Goal: Check status: Check status

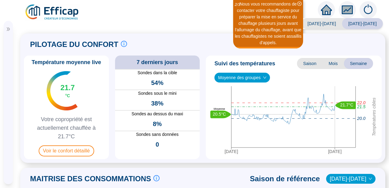
click at [7, 31] on div at bounding box center [8, 27] width 9 height 13
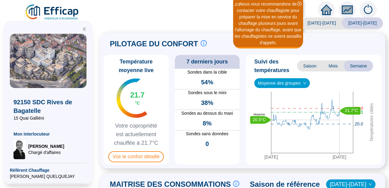
click at [103, 121] on div "Saison analysée 2023-2024 2024-2025 PILOTAGE DU CONFORT Le pilotage du confort …" at bounding box center [242, 105] width 293 height 168
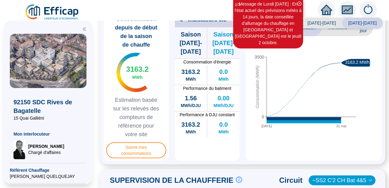
scroll to position [330, 0]
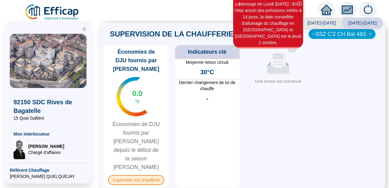
click at [133, 175] on span "Superviser ma chaufferie" at bounding box center [136, 180] width 56 height 10
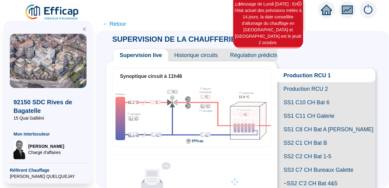
click at [83, 27] on div at bounding box center [48, 27] width 77 height 13
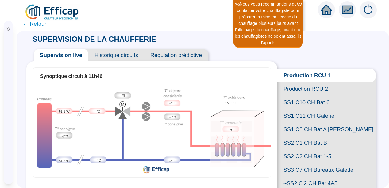
click at [115, 58] on span "Historique circuits" at bounding box center [116, 55] width 56 height 12
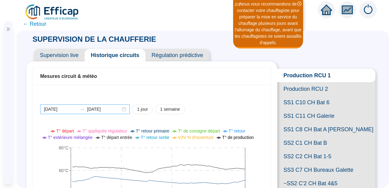
click at [121, 110] on div "2025-09-30 2025-10-01" at bounding box center [85, 109] width 90 height 10
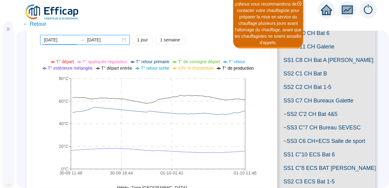
scroll to position [83, 0]
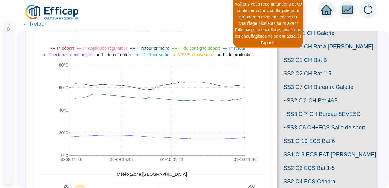
click at [304, 80] on span "SS2 C2 CH Bat 1-5" at bounding box center [326, 73] width 98 height 13
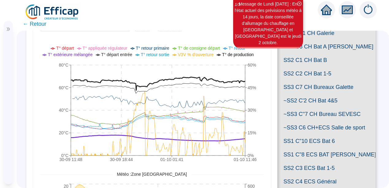
click at [348, 10] on icon "fund" at bounding box center [347, 9] width 9 height 7
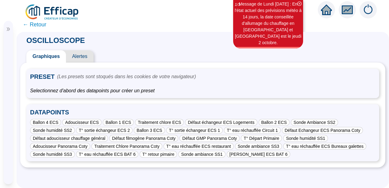
click at [25, 25] on span "← Retour" at bounding box center [35, 24] width 24 height 9
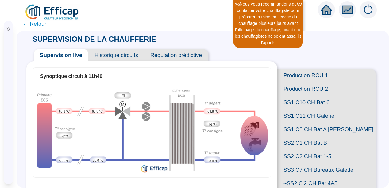
click at [309, 79] on span "Production RCU 1" at bounding box center [326, 75] width 98 height 13
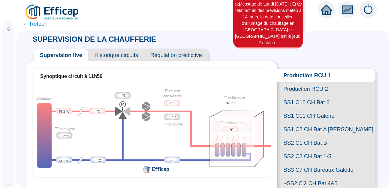
click at [311, 91] on span "Production RCU 2" at bounding box center [326, 88] width 98 height 13
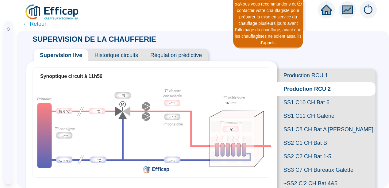
click at [303, 72] on span "Production RCU 1" at bounding box center [326, 75] width 98 height 13
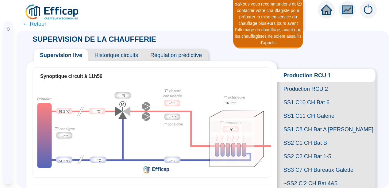
click at [303, 91] on span "Production RCU 2" at bounding box center [326, 88] width 98 height 13
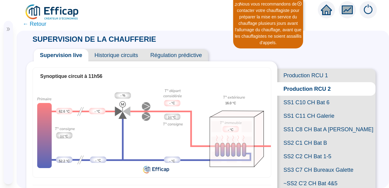
click at [313, 75] on span "Production RCU 1" at bounding box center [326, 75] width 98 height 13
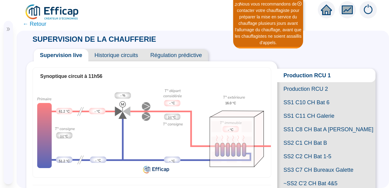
click at [309, 95] on span "Production RCU 2" at bounding box center [326, 88] width 98 height 13
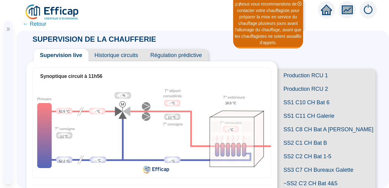
scroll to position [137, 0]
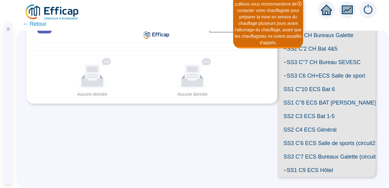
click at [318, 123] on span "SS2 C3 ECS Bat 1-5" at bounding box center [326, 116] width 98 height 13
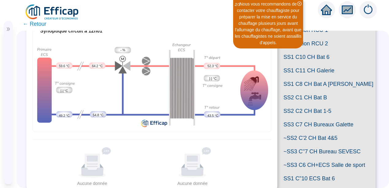
scroll to position [38, 0]
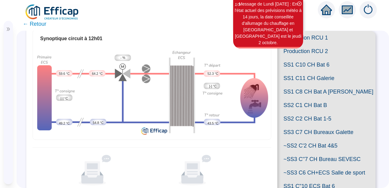
click at [349, 7] on icon "fund" at bounding box center [347, 9] width 9 height 7
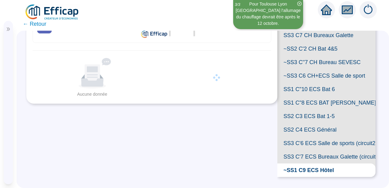
scroll to position [183, 0]
click at [312, 137] on span "SS2 C4 ECS Général" at bounding box center [326, 129] width 98 height 13
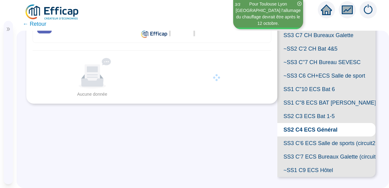
scroll to position [46, 0]
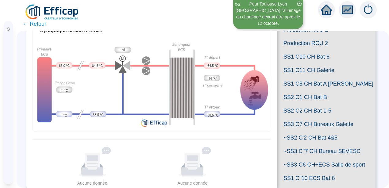
scroll to position [183, 0]
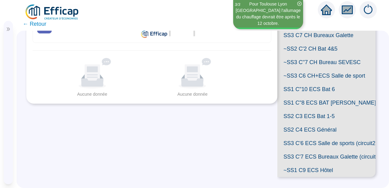
click at [313, 123] on span "SS2 C3 ECS Bat 1-5" at bounding box center [326, 116] width 98 height 13
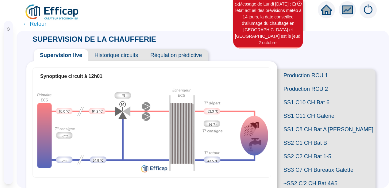
click at [108, 56] on span "Historique circuits" at bounding box center [116, 55] width 56 height 12
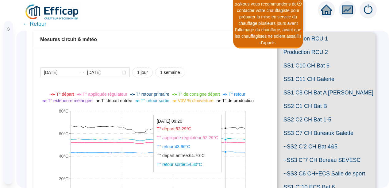
scroll to position [49, 0]
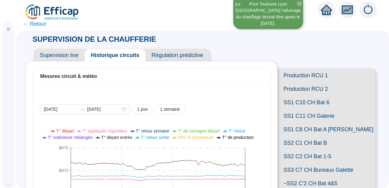
click at [50, 56] on span "Supervision live" at bounding box center [59, 55] width 51 height 12
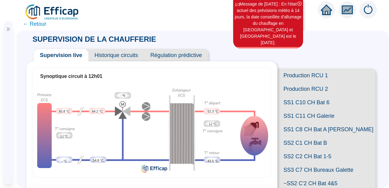
click at [311, 163] on span "SS2 C2 CH Bat 1-5" at bounding box center [326, 156] width 98 height 13
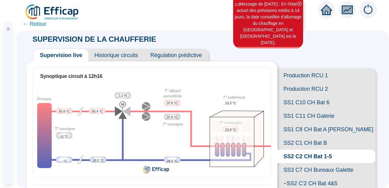
click at [108, 56] on span "Historique circuits" at bounding box center [116, 55] width 56 height 12
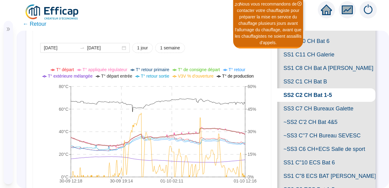
scroll to position [74, 0]
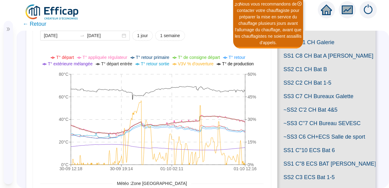
scroll to position [211, 0]
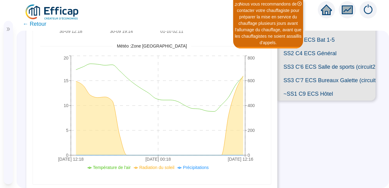
click at [327, 20] on span "SS1 C"10 ECS Bat 6" at bounding box center [326, 12] width 98 height 13
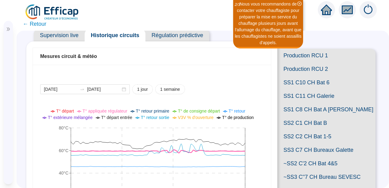
scroll to position [15, 0]
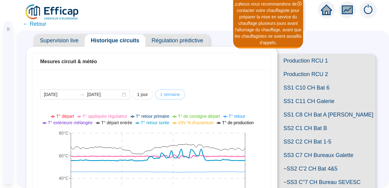
click at [167, 95] on span "1 semaine" at bounding box center [170, 94] width 20 height 6
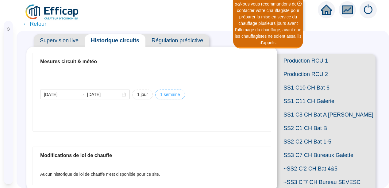
type input "[DATE]"
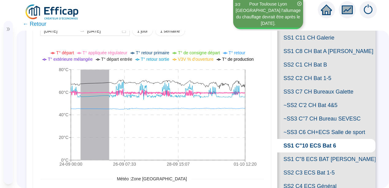
scroll to position [79, 0]
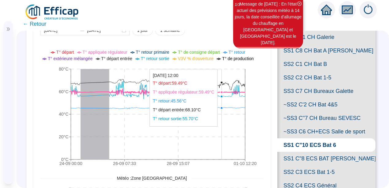
drag, startPoint x: 262, startPoint y: 87, endPoint x: 222, endPoint y: 109, distance: 46.0
click at [222, 109] on icon "24-09 00:[PHONE_NUMBER]:[PHONE_NUMBER]:[PHONE_NUMBER]:20 0°C 20°C 40°C 60°C 80°C" at bounding box center [149, 109] width 219 height 123
click at [65, 114] on tspan "40°C" at bounding box center [64, 114] width 10 height 5
